Goal: Information Seeking & Learning: Learn about a topic

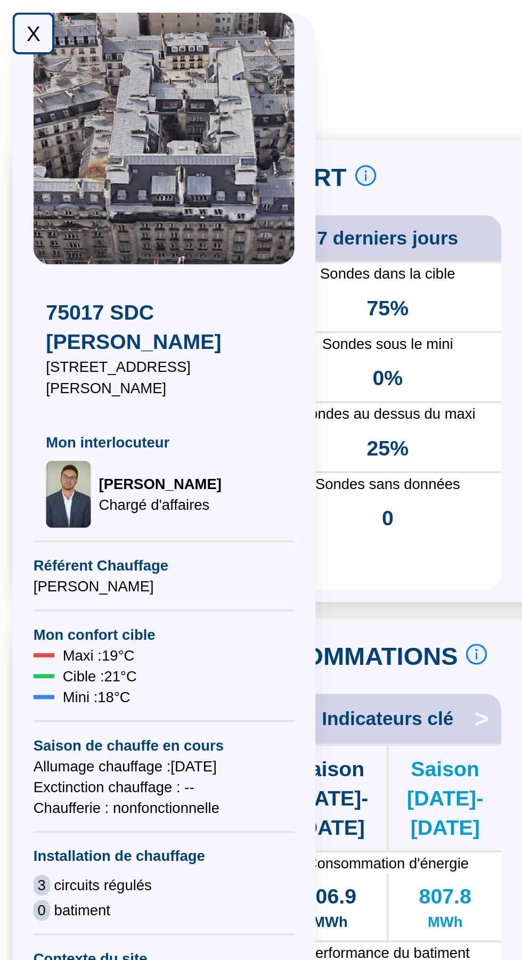
click at [12, 18] on div "X" at bounding box center [16, 16] width 21 height 21
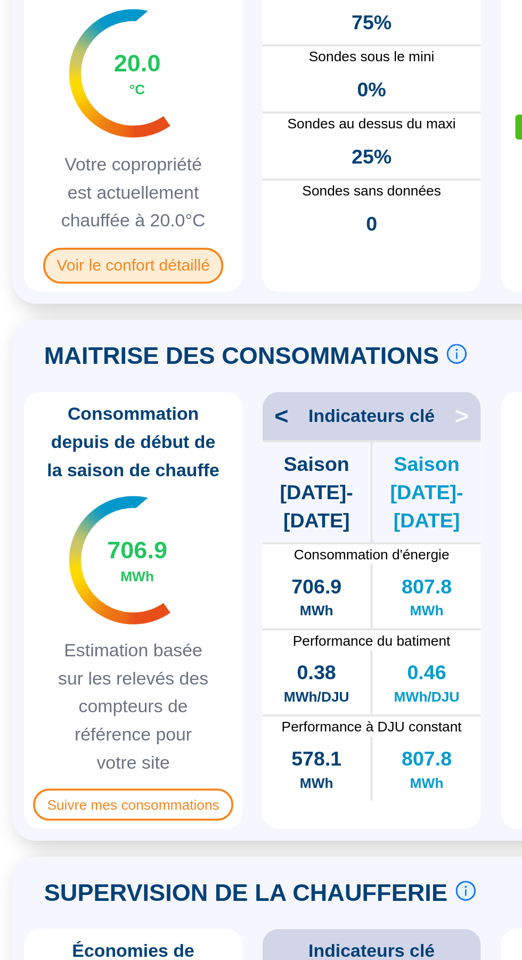
click at [43, 293] on span "Voir le confort détaillé" at bounding box center [71, 286] width 96 height 19
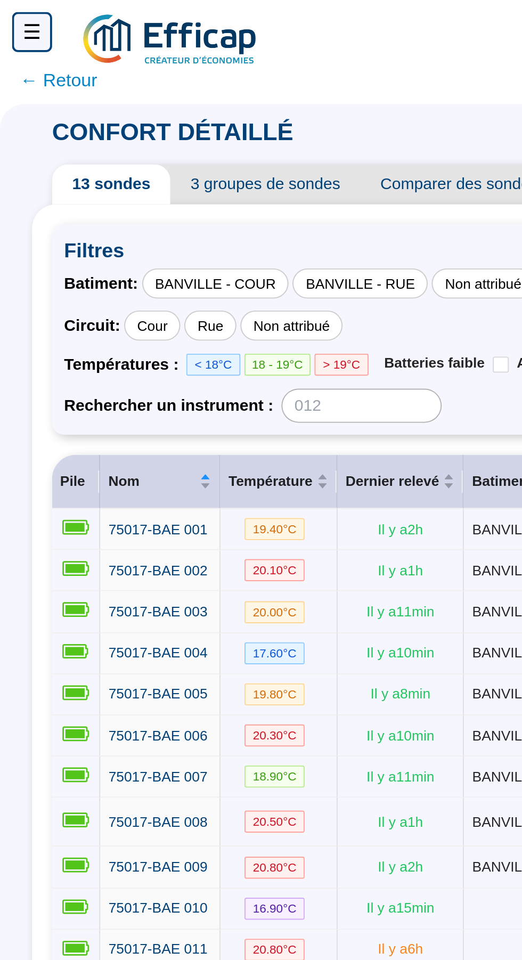
click at [17, 47] on span "← Retour" at bounding box center [31, 42] width 41 height 15
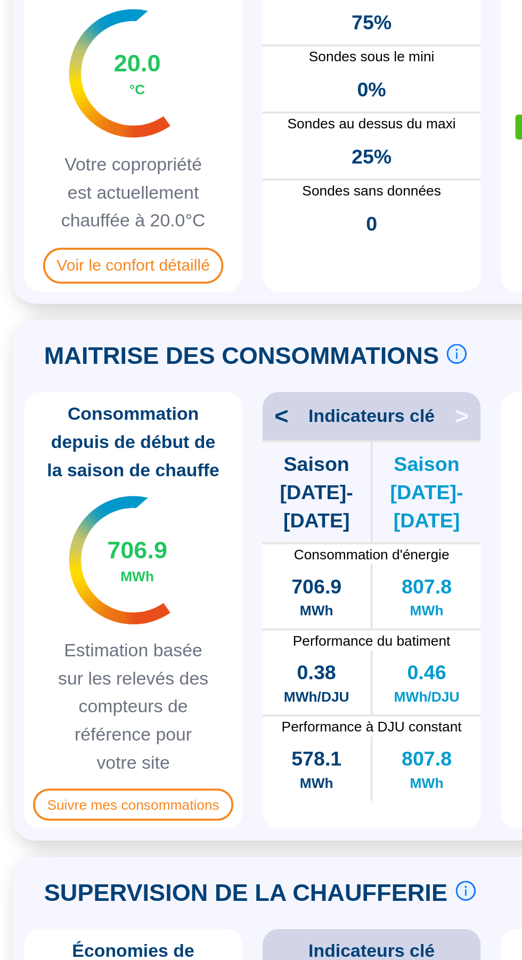
click at [23, 191] on div "Température moyenne live 20.0 °C Votre copropriété est actuellement chauffée à …" at bounding box center [71, 205] width 116 height 191
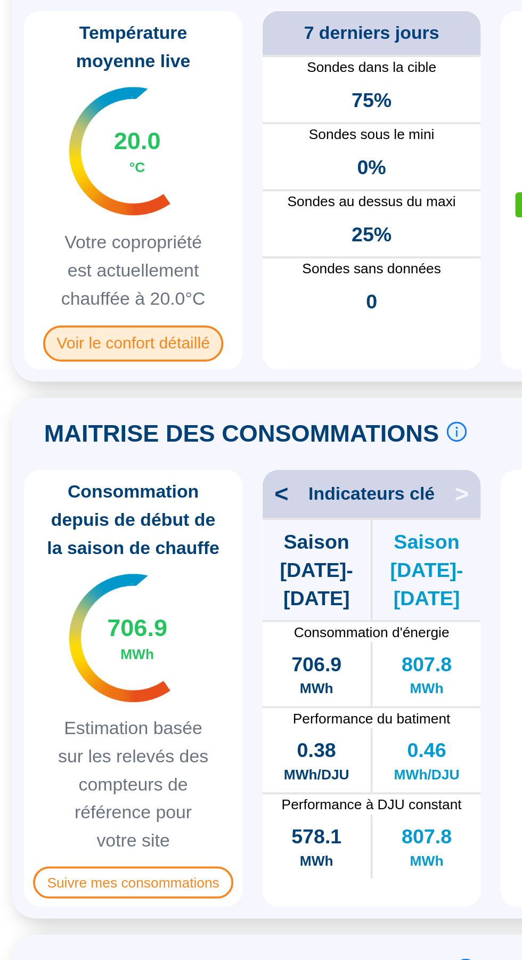
click at [47, 292] on span "Voir le confort détaillé" at bounding box center [71, 286] width 96 height 19
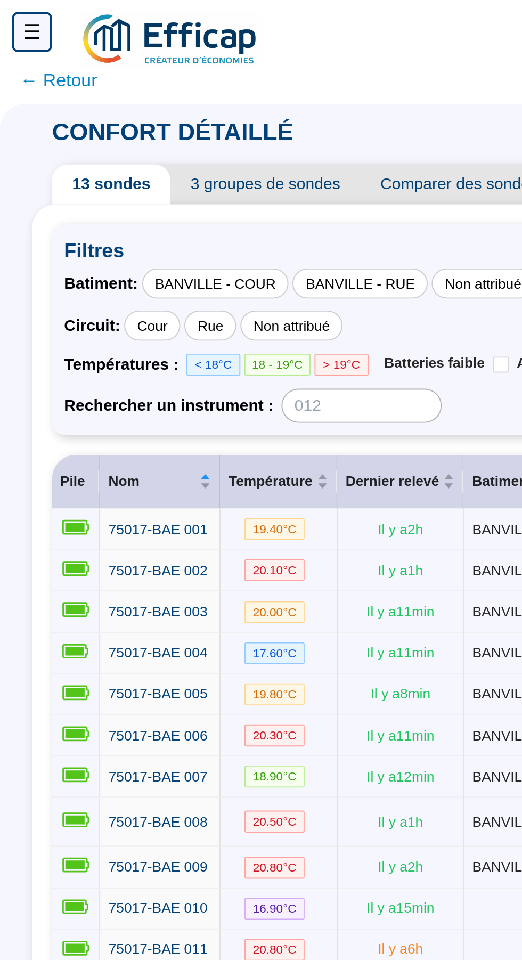
click at [22, 46] on span "← Retour" at bounding box center [31, 42] width 41 height 15
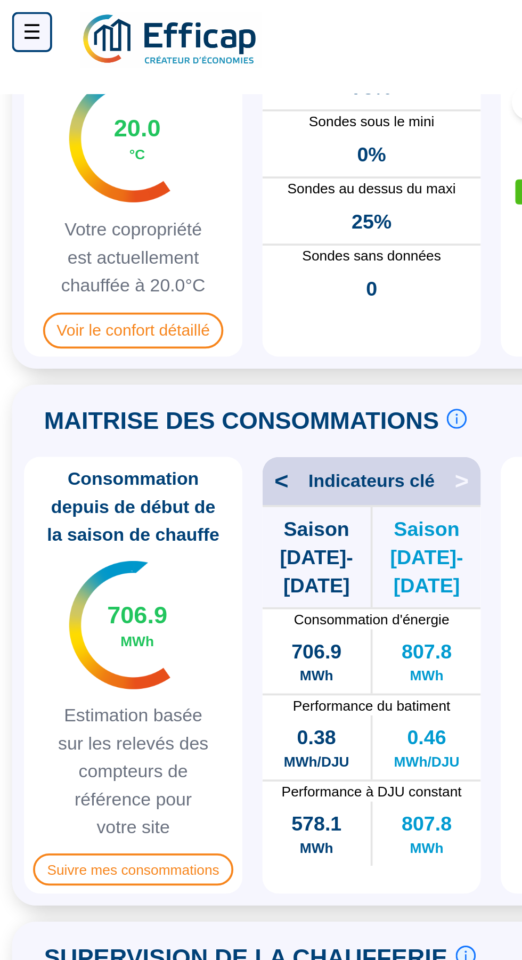
scroll to position [111, 0]
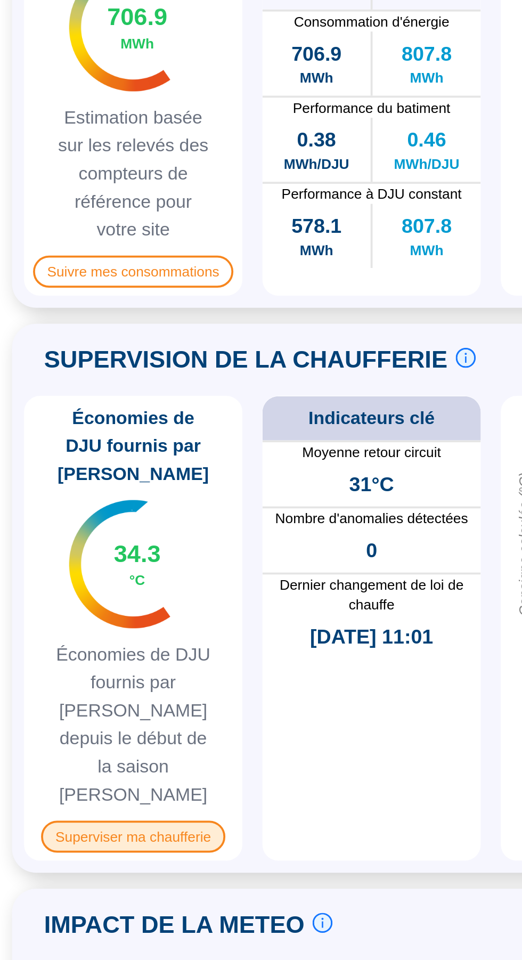
click at [60, 754] on span "Superviser ma chaufferie" at bounding box center [70, 762] width 97 height 17
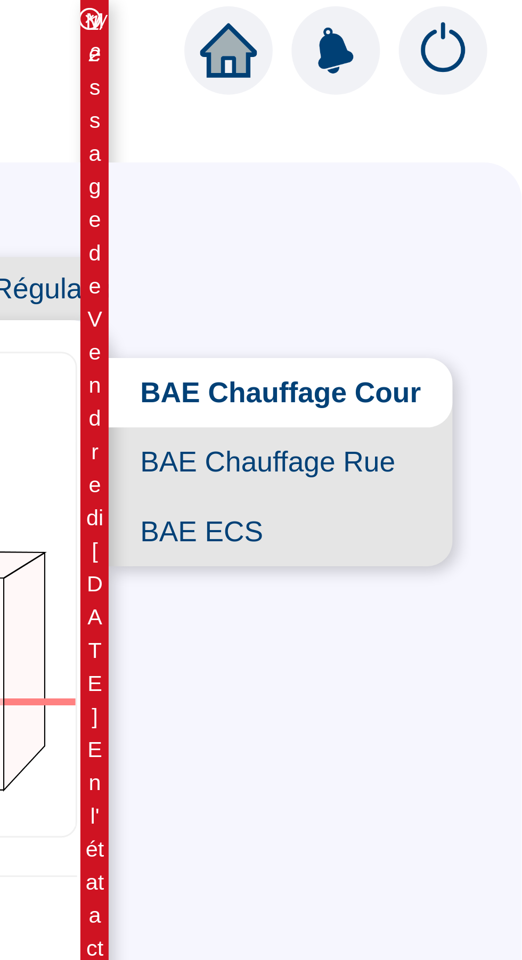
click at [453, 190] on span "BAE ECS" at bounding box center [440, 179] width 116 height 23
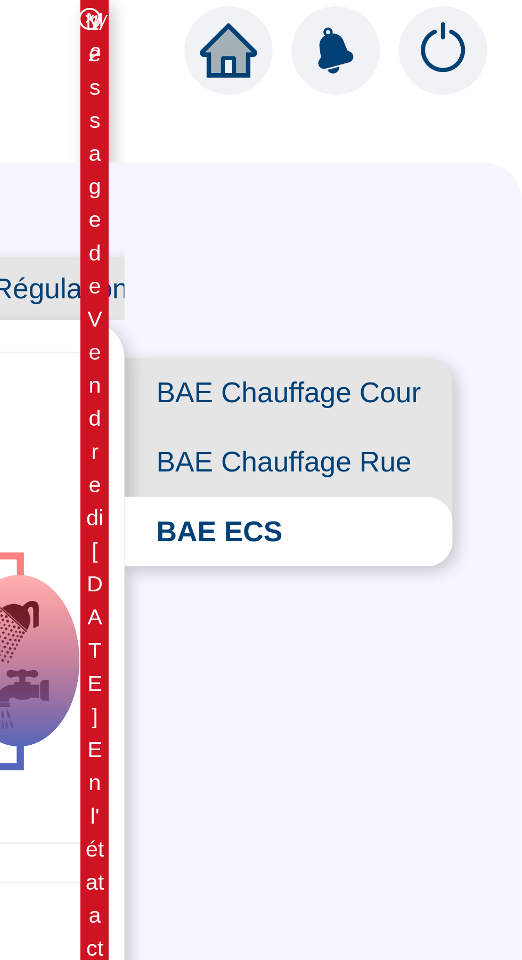
click at [477, 156] on span "BAE Chauffage Rue" at bounding box center [443, 155] width 111 height 23
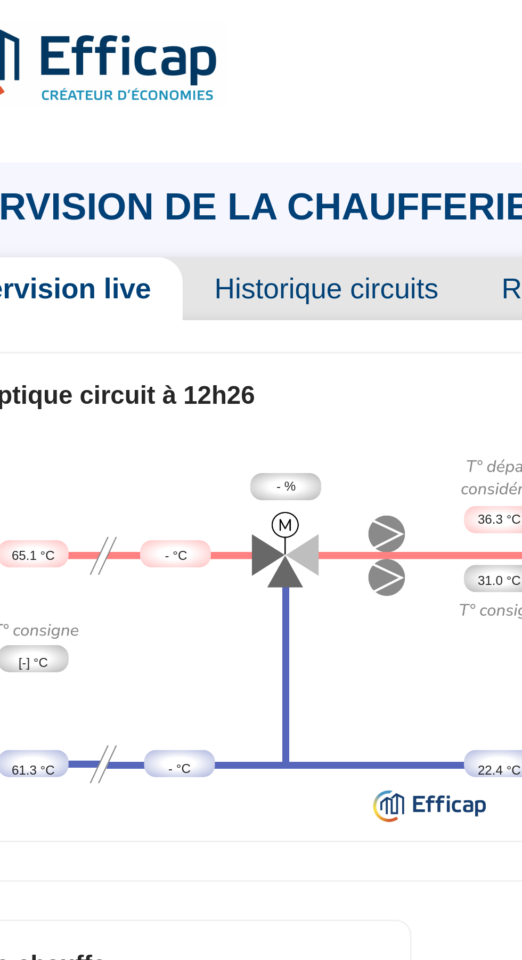
click at [158, 95] on span "Historique circuits" at bounding box center [173, 97] width 97 height 21
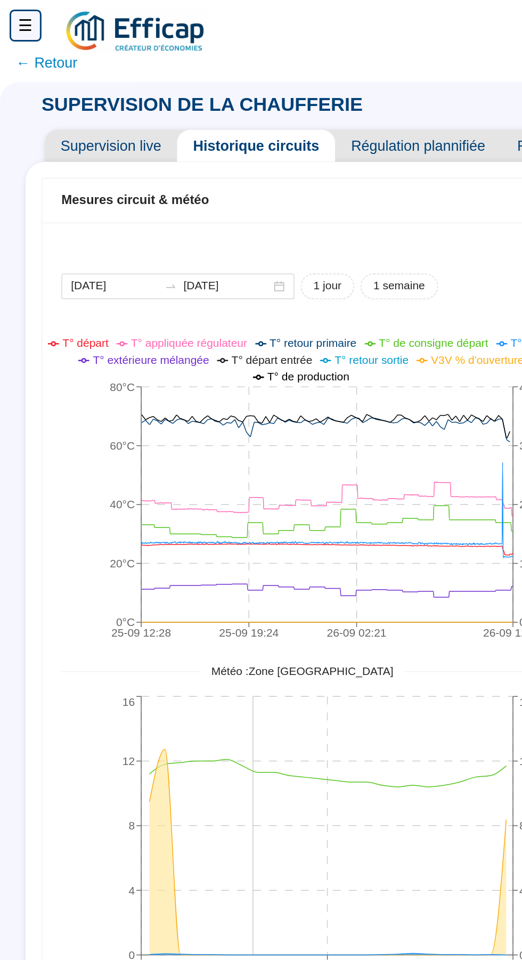
click at [59, 88] on span "Supervision live" at bounding box center [74, 97] width 88 height 21
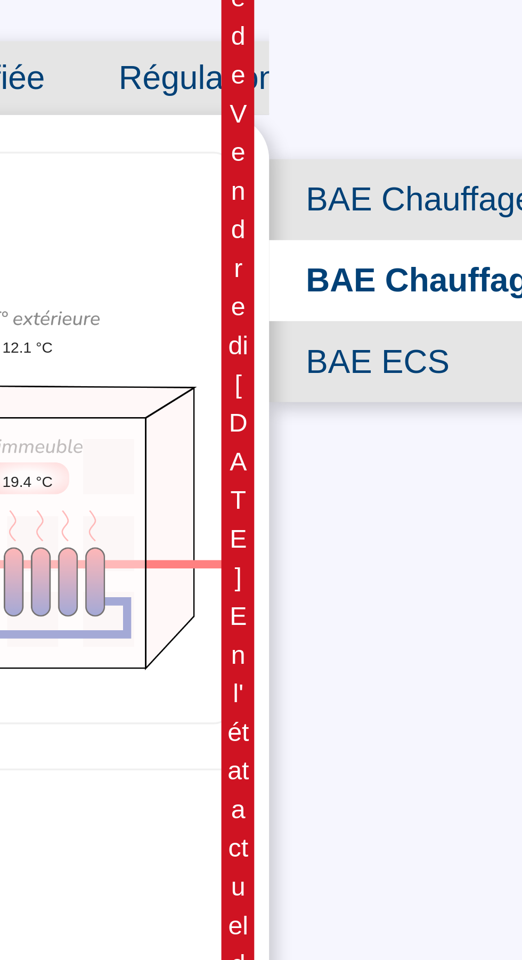
click at [431, 182] on span "BAE ECS" at bounding box center [443, 179] width 112 height 23
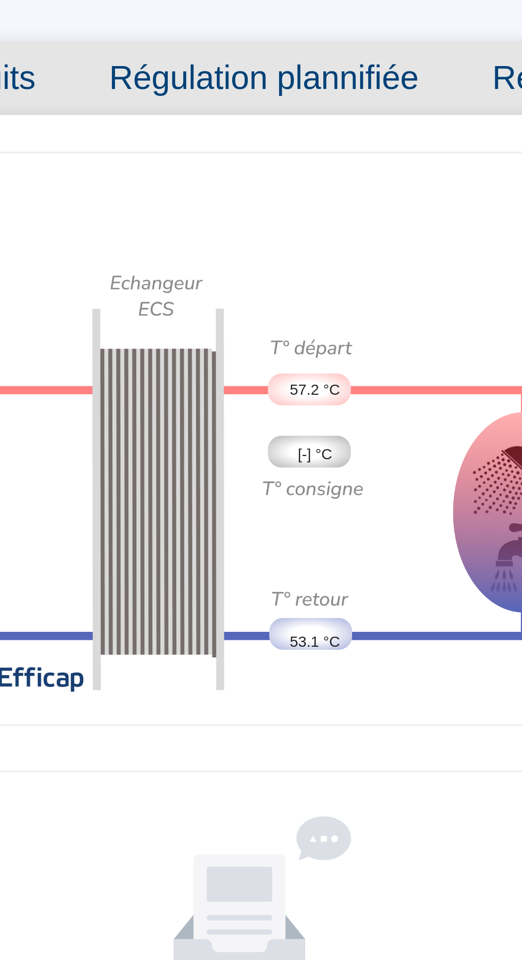
click at [264, 97] on span "Régulation plannifiée" at bounding box center [277, 97] width 111 height 21
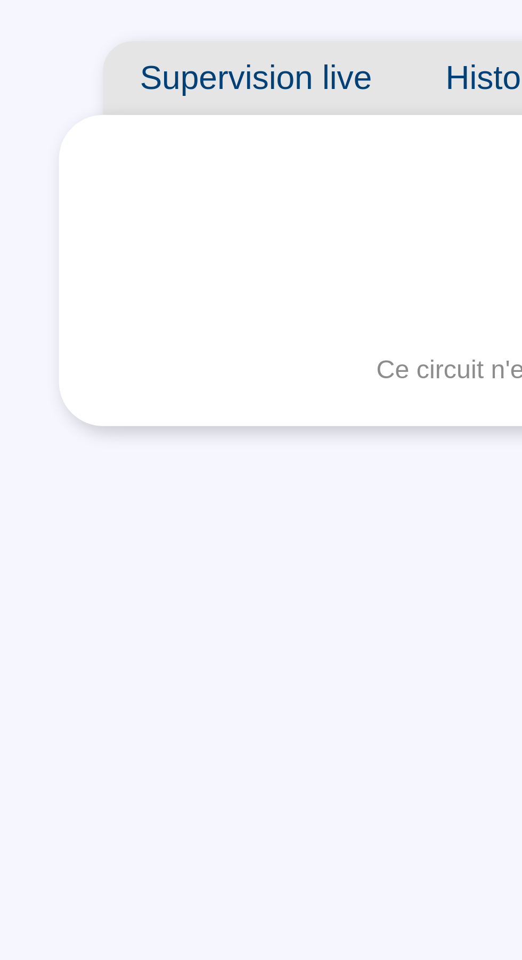
click at [52, 99] on span "Supervision live" at bounding box center [74, 97] width 88 height 21
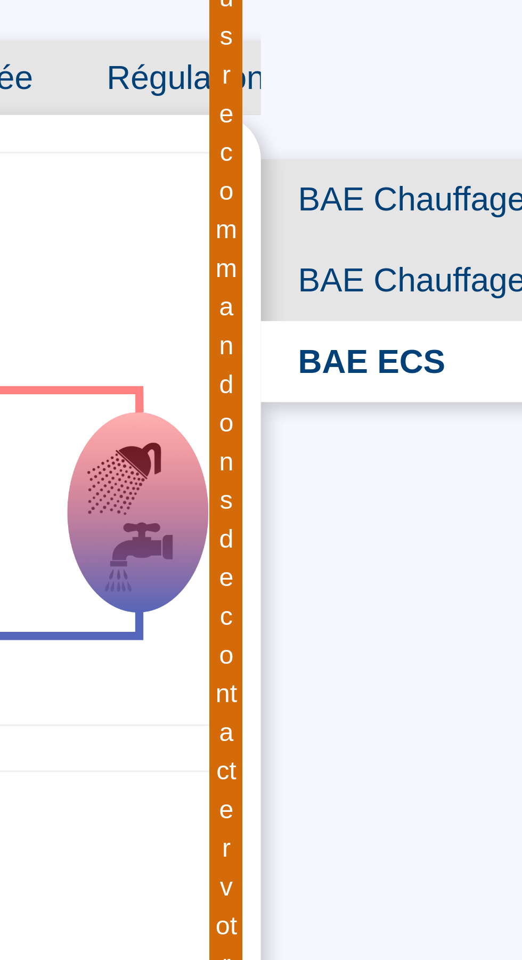
click at [438, 134] on span "BAE Chauffage Cour" at bounding box center [443, 132] width 111 height 23
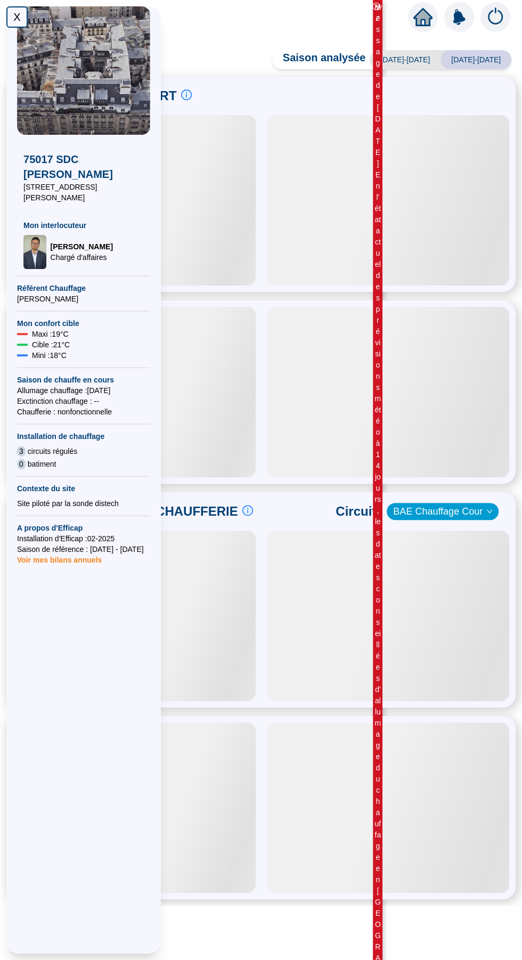
click at [11, 19] on div "X" at bounding box center [16, 16] width 21 height 21
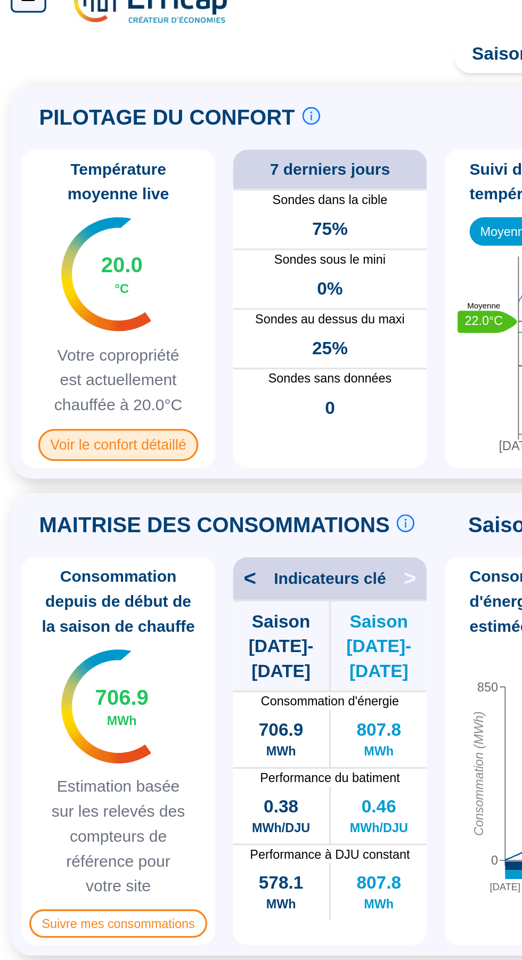
click at [48, 289] on span "Voir le confort détaillé" at bounding box center [71, 286] width 96 height 19
